Goal: Find specific page/section: Locate a particular part of the current website

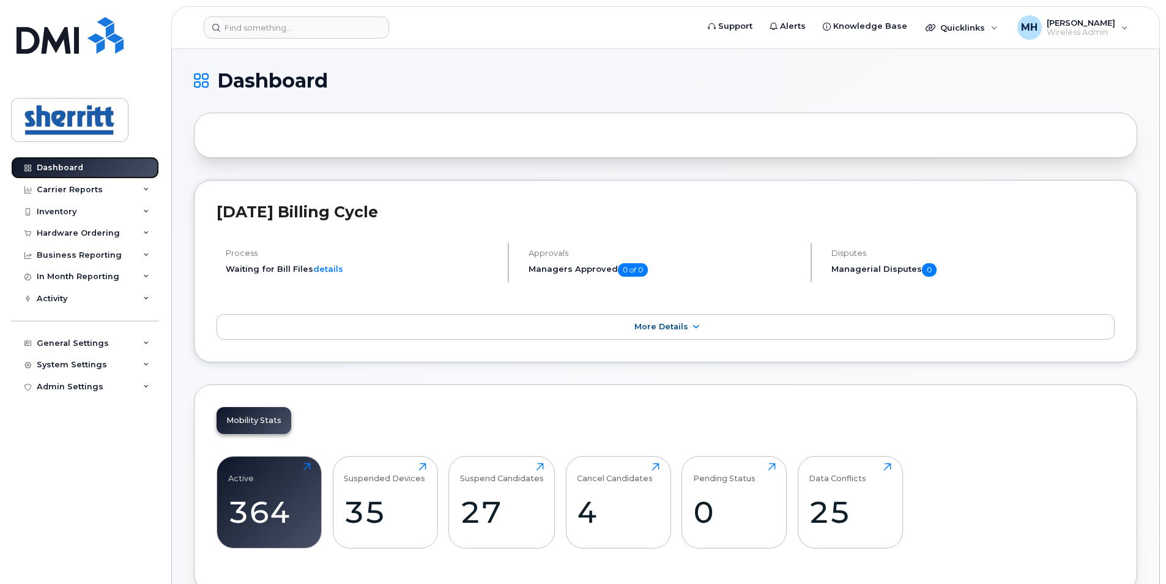
click at [90, 166] on link "Dashboard" at bounding box center [85, 168] width 148 height 22
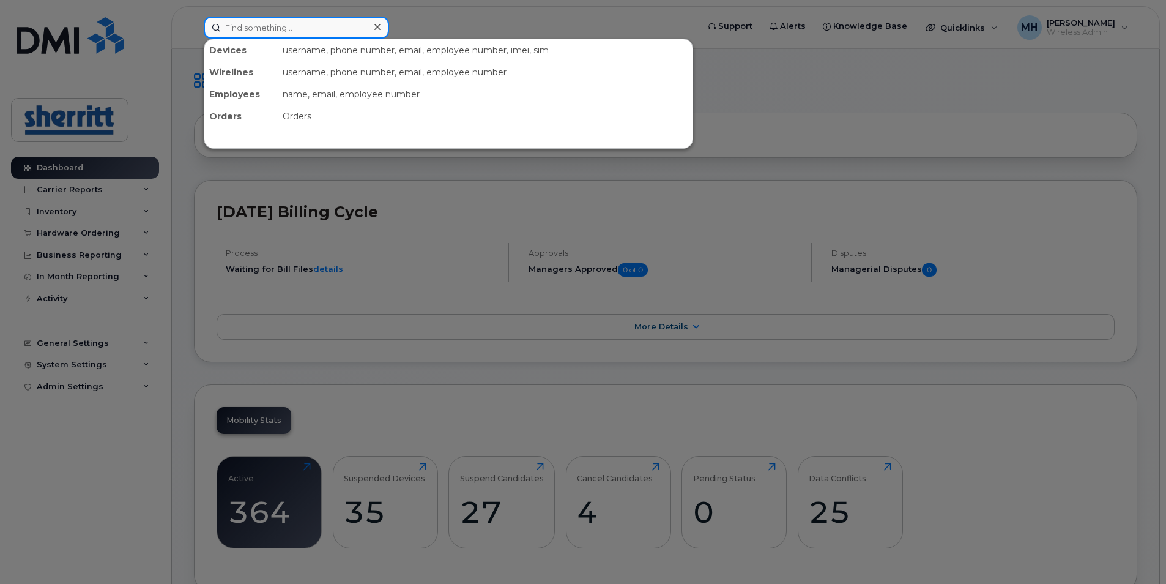
click at [296, 36] on input at bounding box center [296, 28] width 185 height 22
click at [492, 10] on div at bounding box center [583, 292] width 1166 height 584
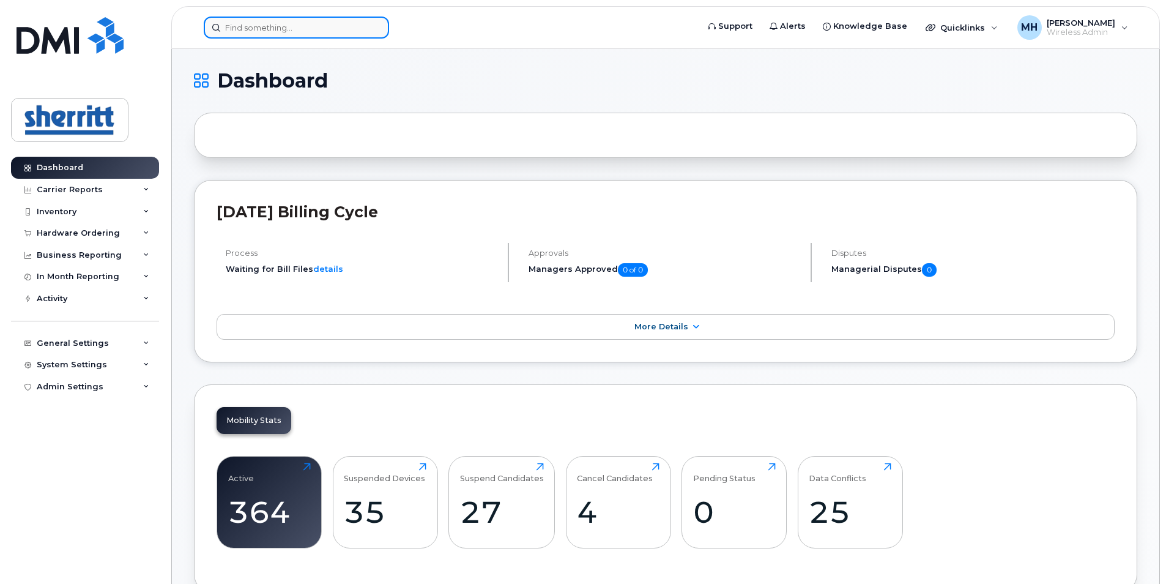
click at [316, 28] on input at bounding box center [296, 28] width 185 height 22
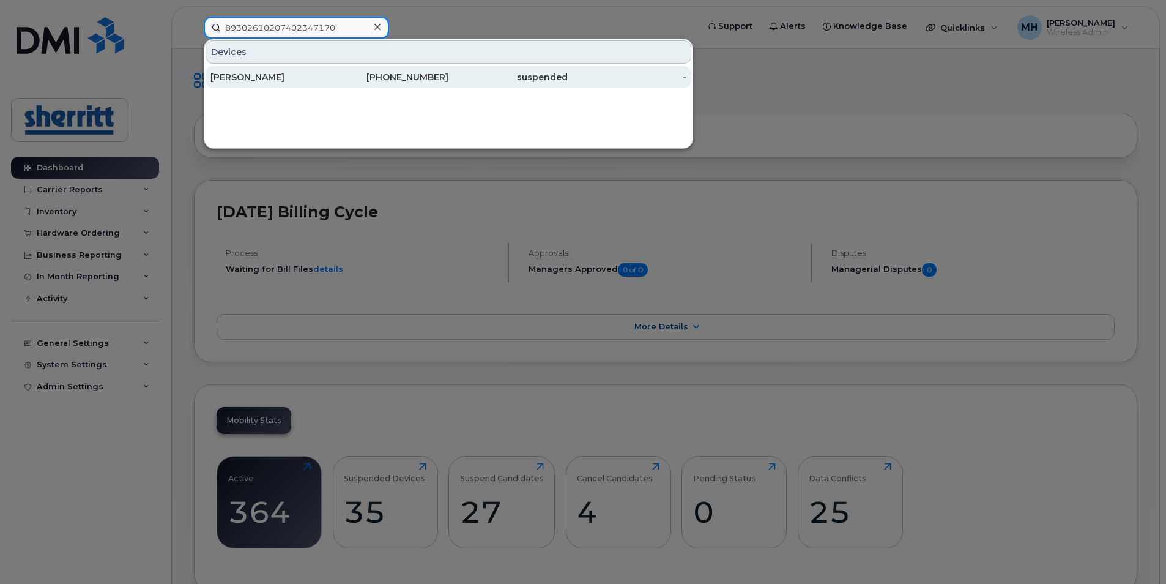
type input "89302610207402347170"
click at [300, 78] on div "[PERSON_NAME]" at bounding box center [269, 77] width 119 height 12
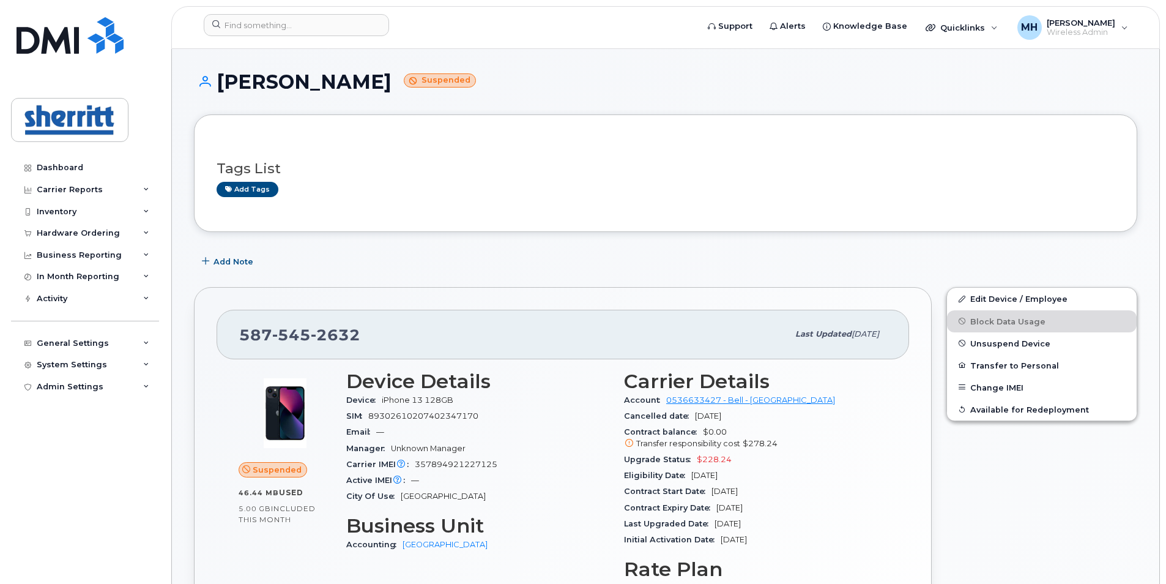
drag, startPoint x: 390, startPoint y: 76, endPoint x: 220, endPoint y: 77, distance: 170.1
click at [220, 77] on h1 "Jonathan Rudolf Suspended" at bounding box center [665, 81] width 943 height 21
copy h1 "Jonathan Rudolf"
